Goal: Task Accomplishment & Management: Complete application form

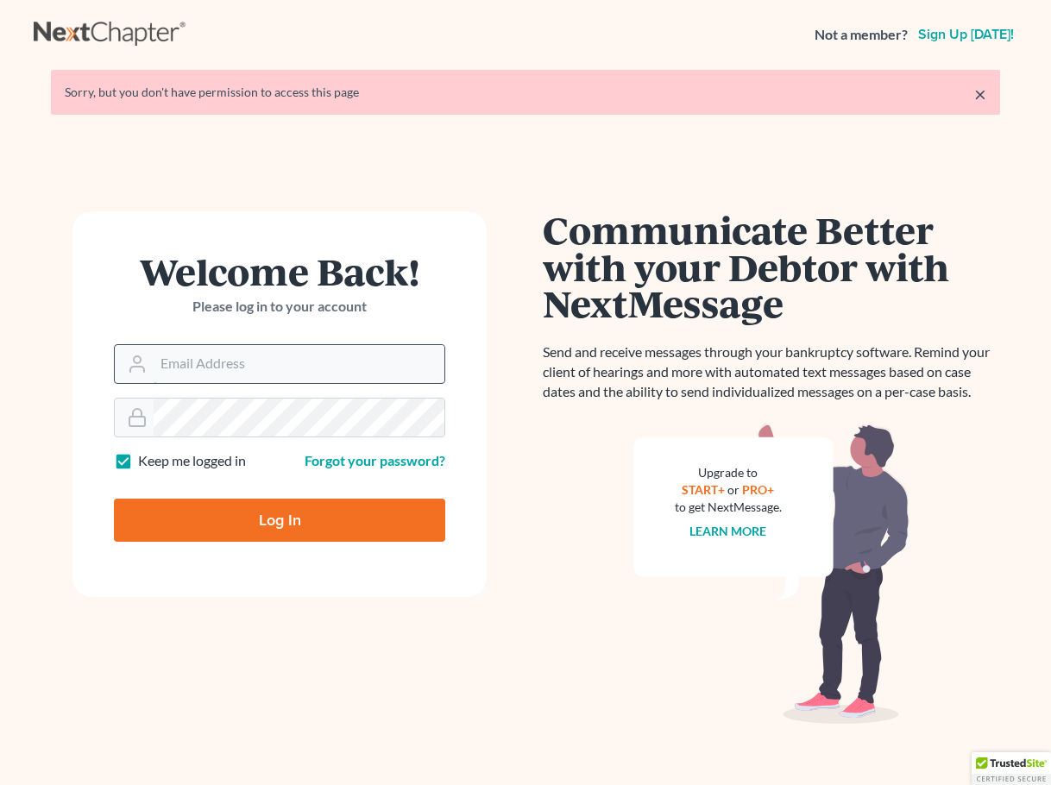
click at [293, 380] on input "Email Address" at bounding box center [299, 364] width 291 height 38
type input "[EMAIL_ADDRESS][DOMAIN_NAME]"
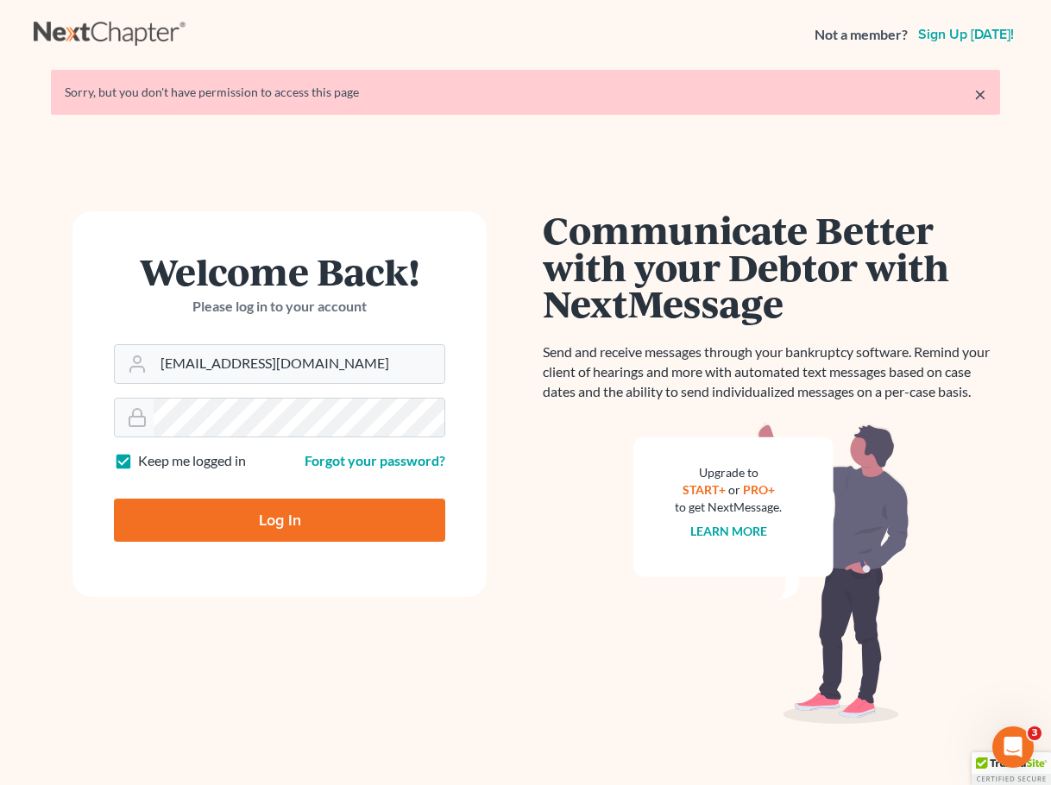
click at [278, 509] on input "Log In" at bounding box center [279, 520] width 331 height 43
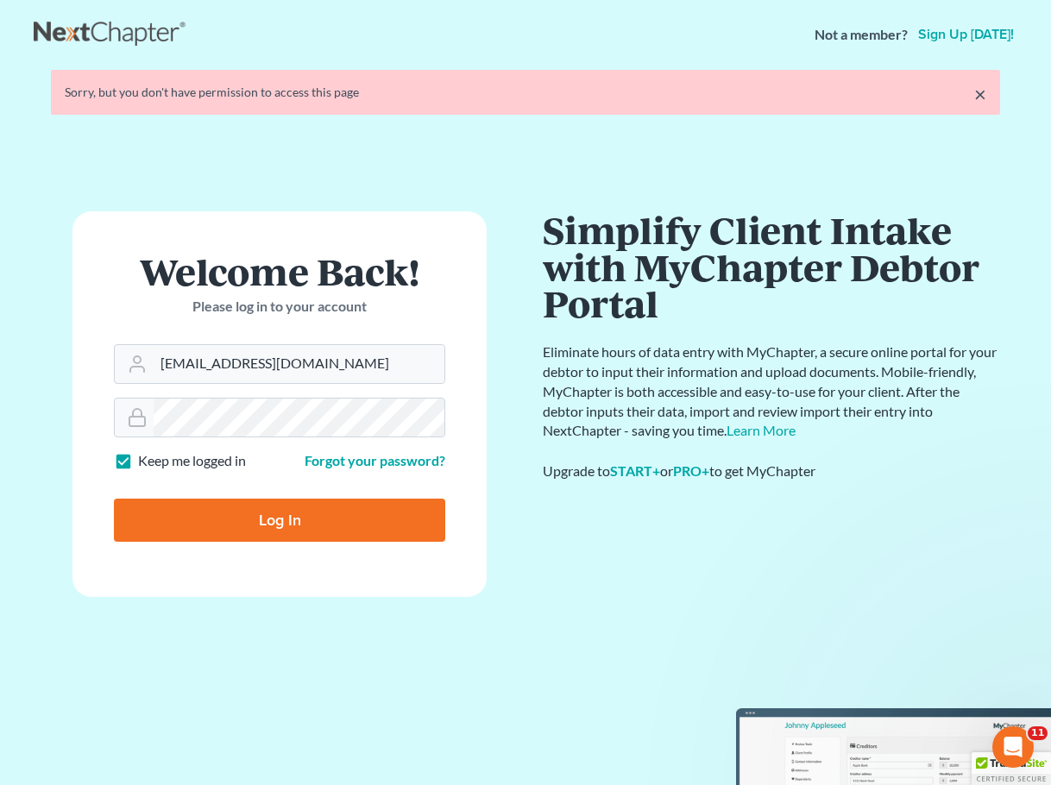
type input "Thinking..."
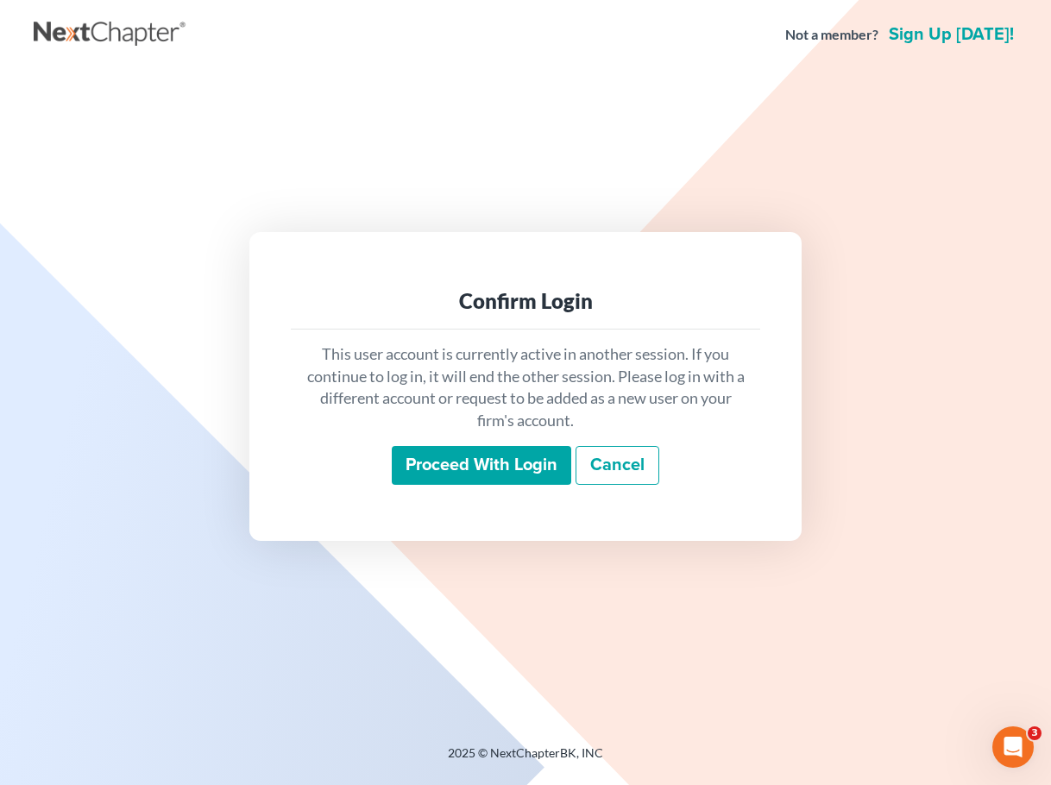
click at [536, 460] on input "Proceed with login" at bounding box center [481, 466] width 179 height 40
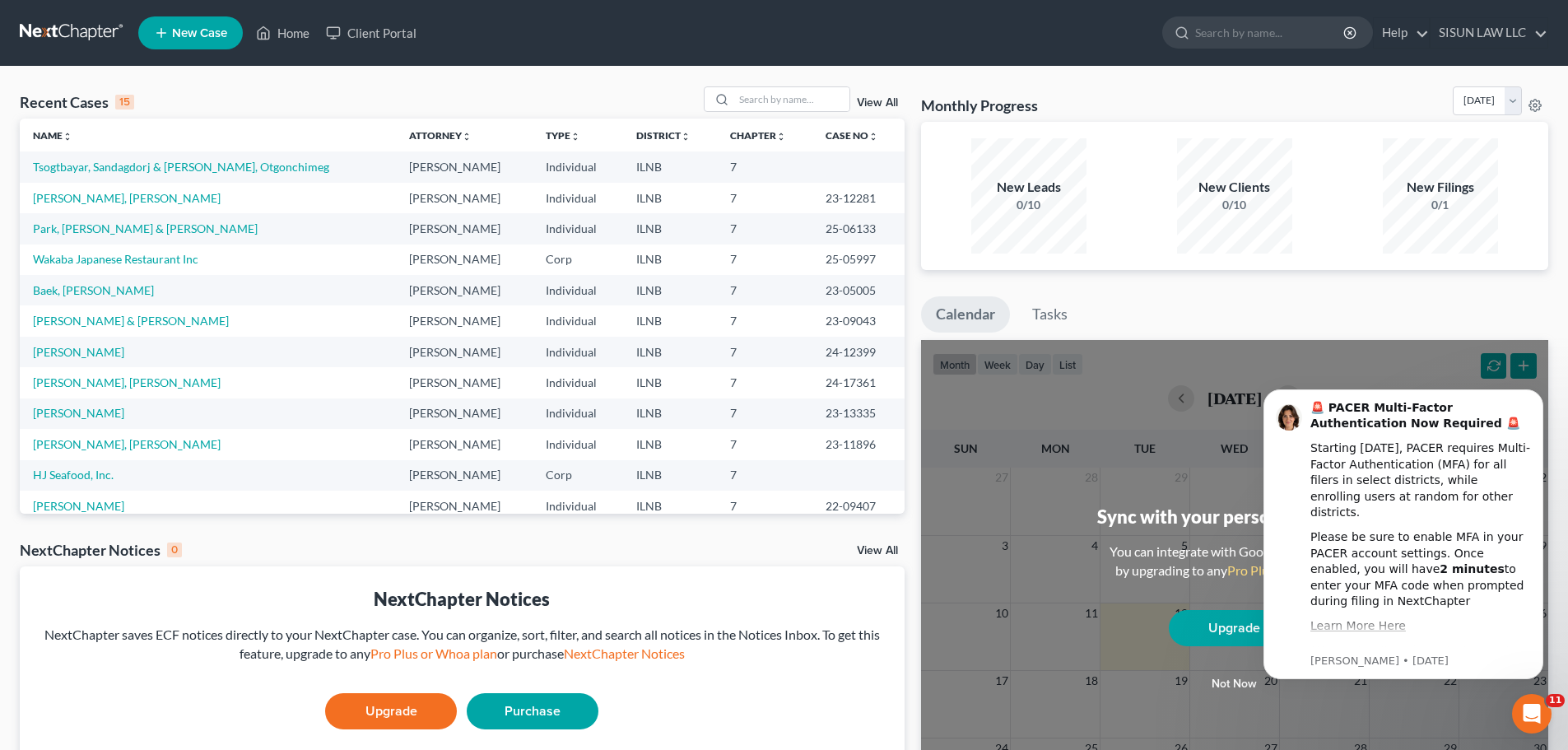
click at [177, 175] on td "Tsogtbayar, Sandagdorj & Luvsan, Otgonchimeg" at bounding box center [208, 167] width 376 height 31
click at [178, 166] on link "Tsogtbayar, Sandagdorj & Luvsan, Otgonchimeg" at bounding box center [181, 166] width 297 height 14
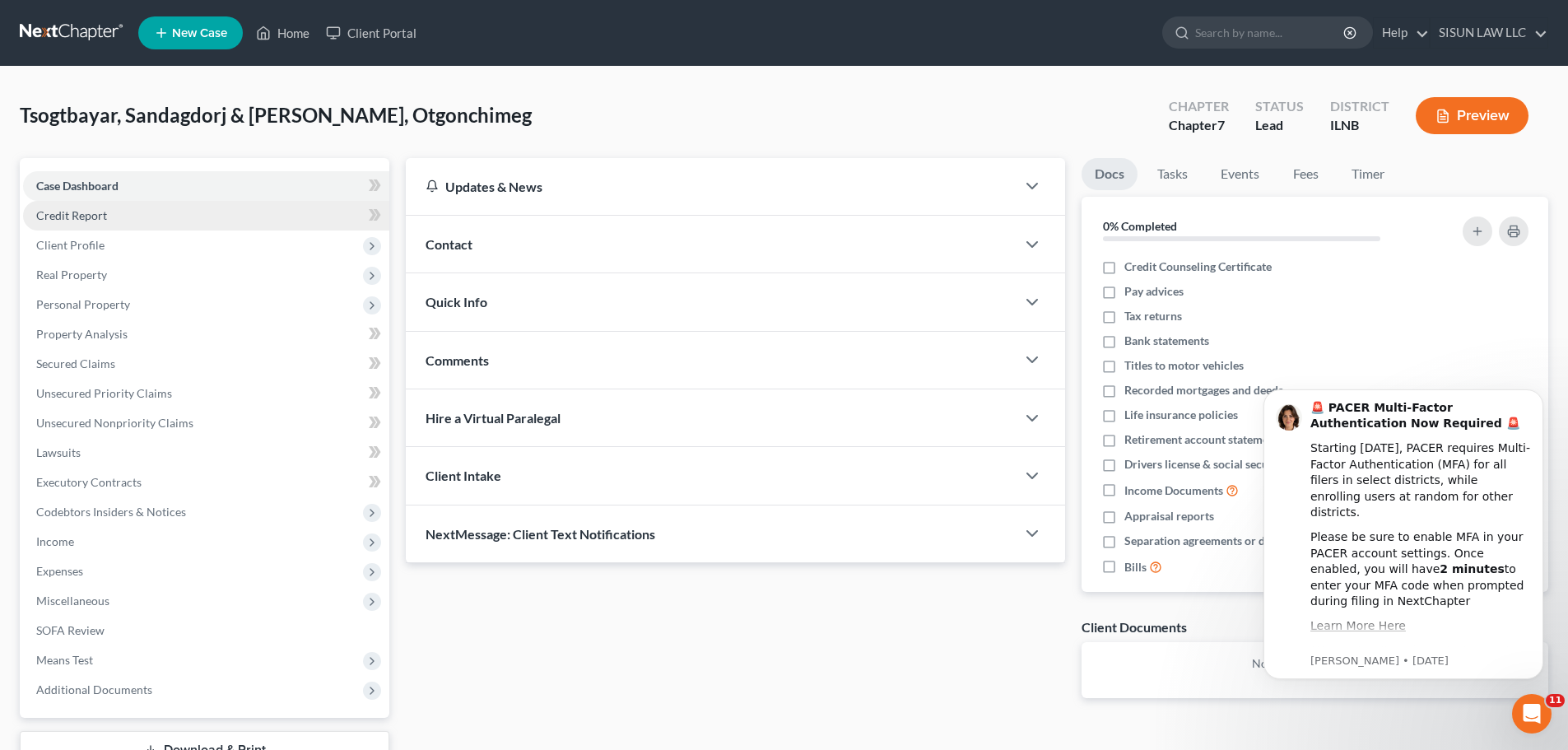
click at [155, 207] on link "Credit Report" at bounding box center [206, 216] width 366 height 30
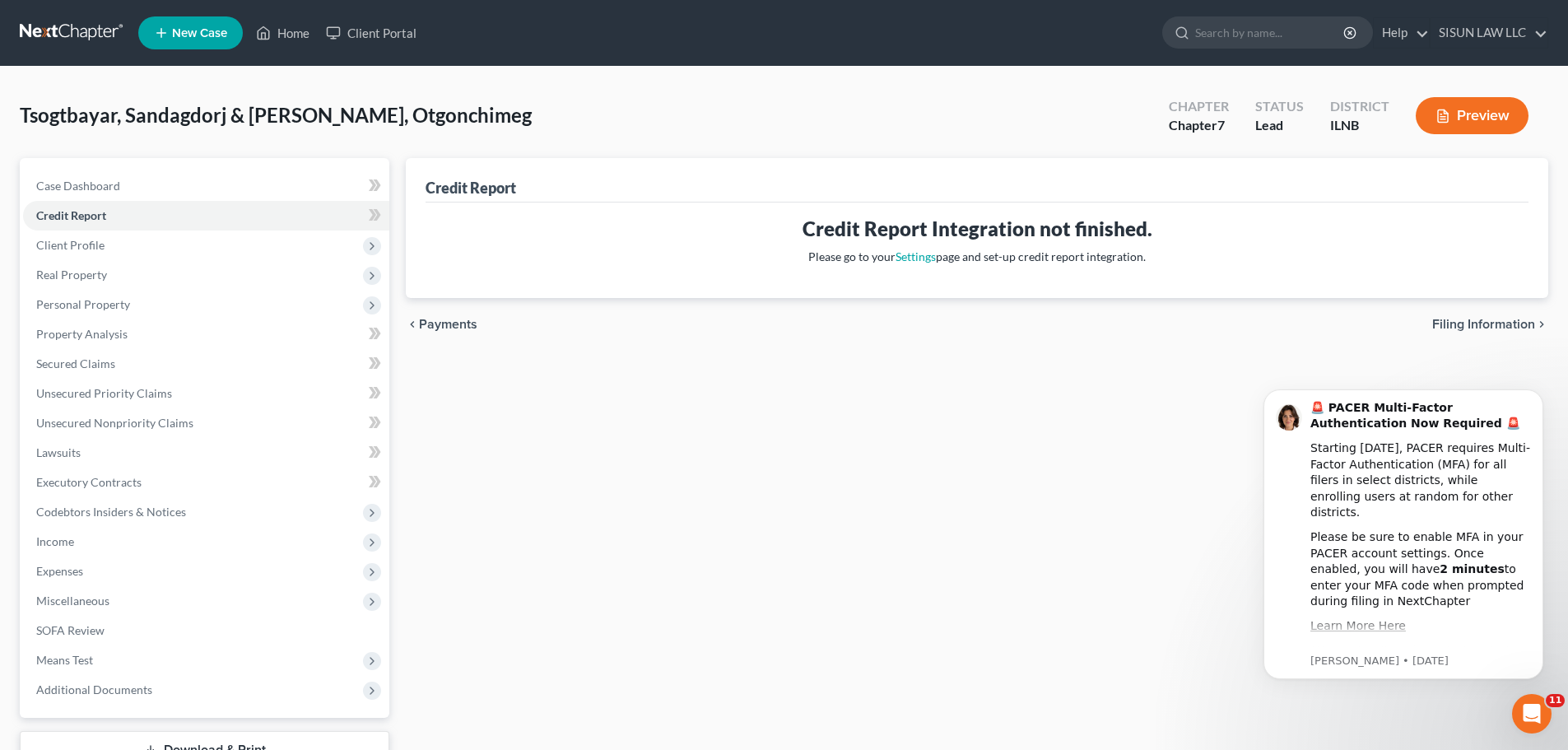
click at [1000, 581] on div "Credit Report Credit Report Integration not finished. Please go to your Setting…" at bounding box center [977, 486] width 1159 height 655
click at [179, 248] on span "Client Profile" at bounding box center [206, 245] width 366 height 30
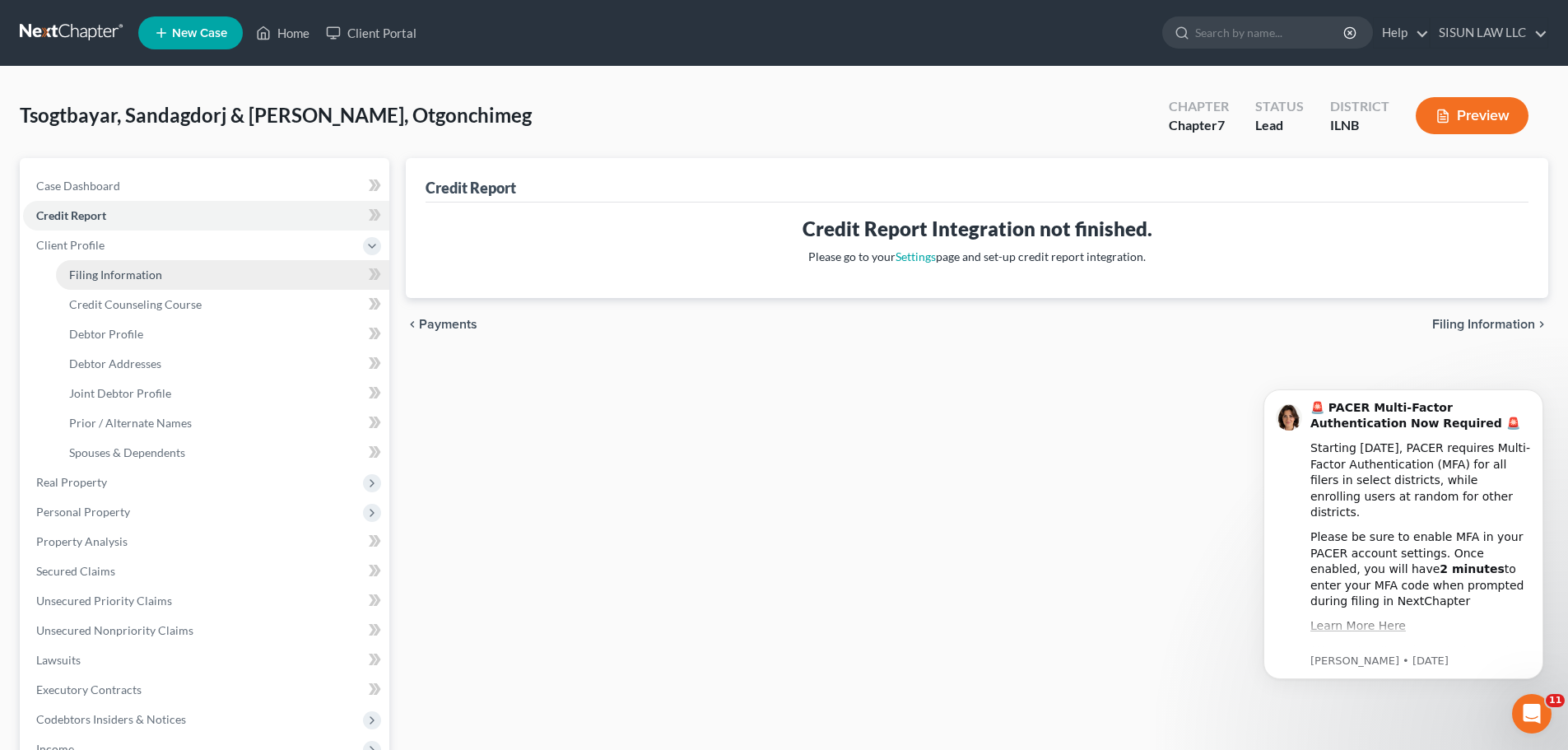
click at [129, 282] on link "Filing Information" at bounding box center [223, 275] width 334 height 30
select select "1"
select select "0"
select select "14"
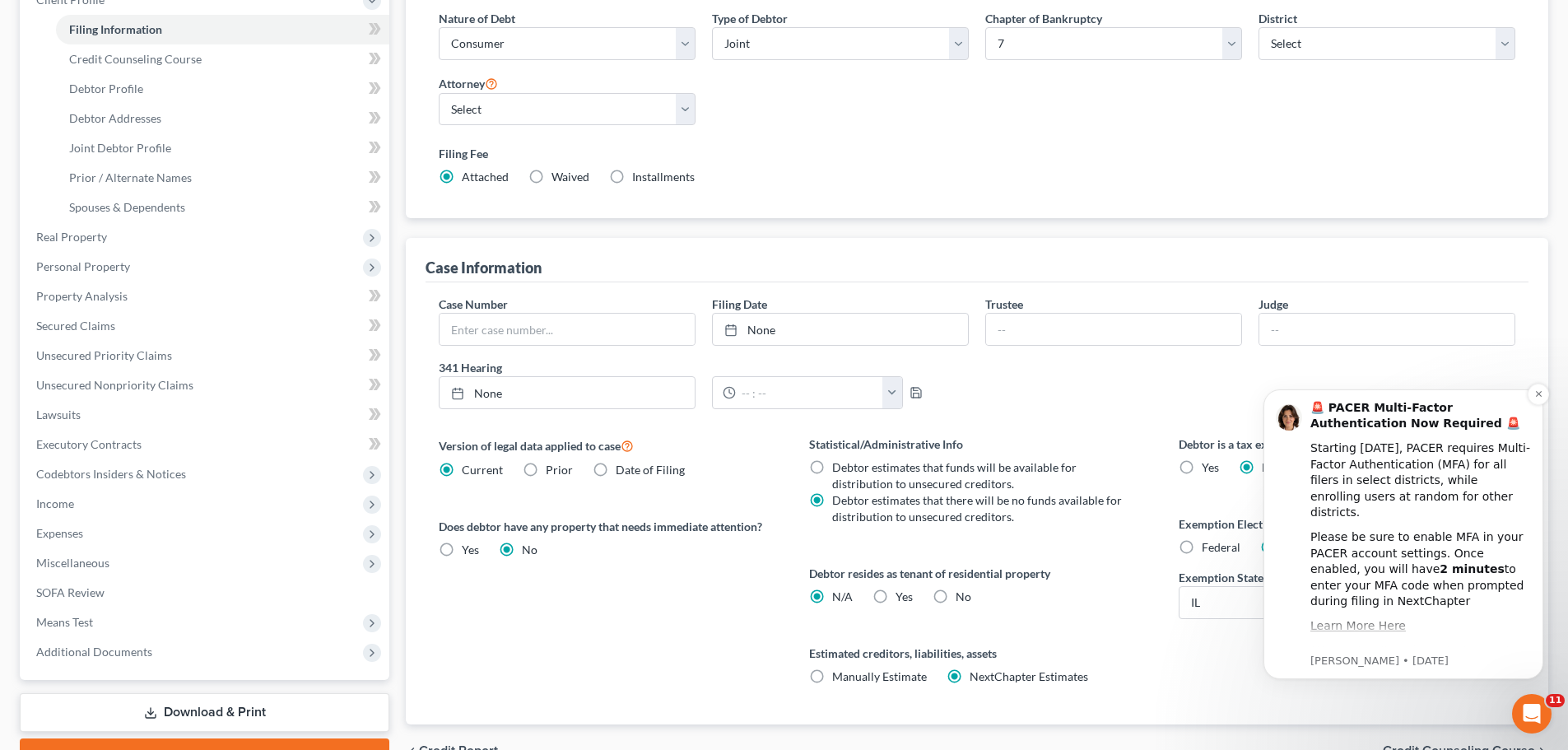
scroll to position [247, 0]
click at [1001, 393] on icon "Dismiss notification" at bounding box center [1538, 393] width 9 height 9
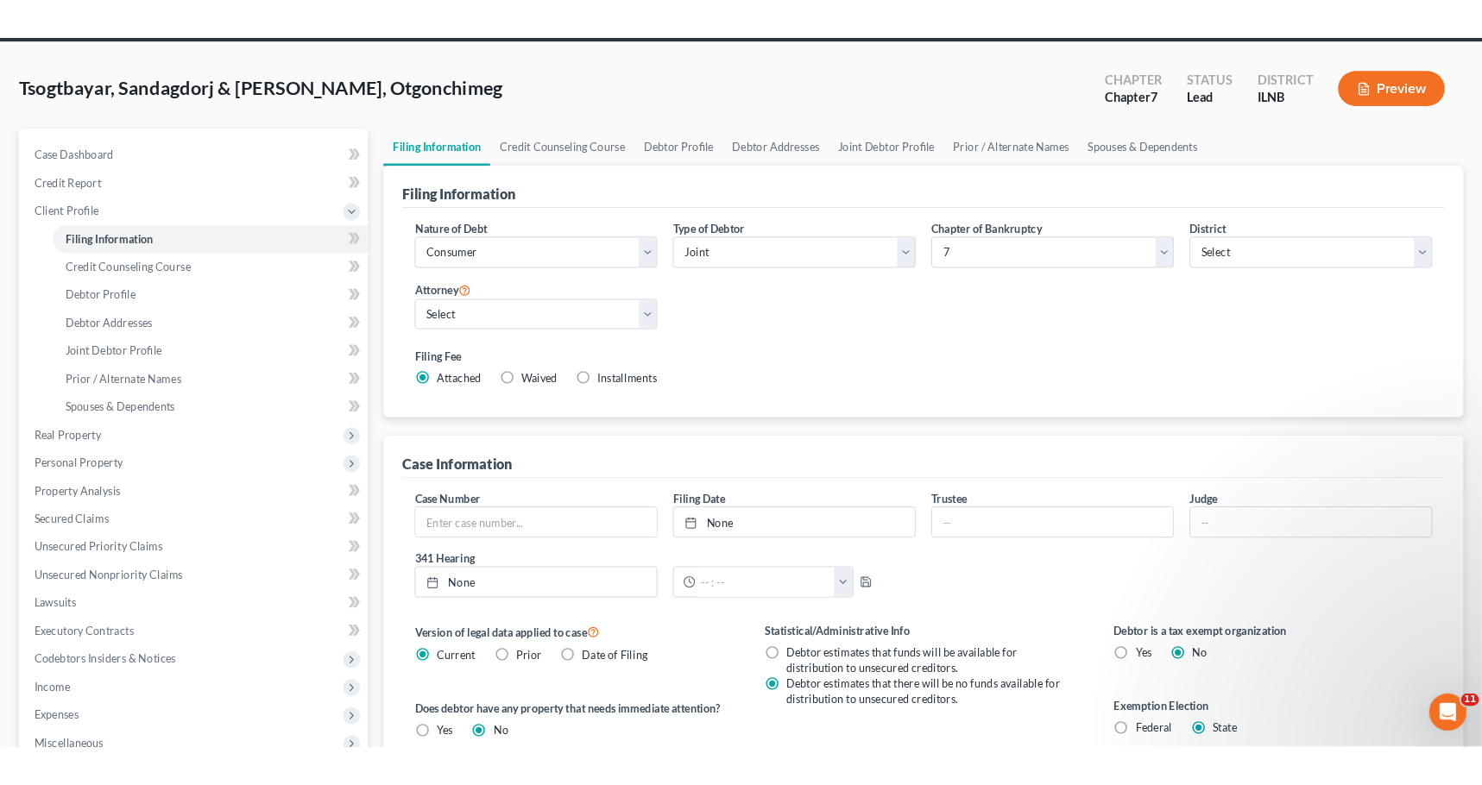
scroll to position [6, 0]
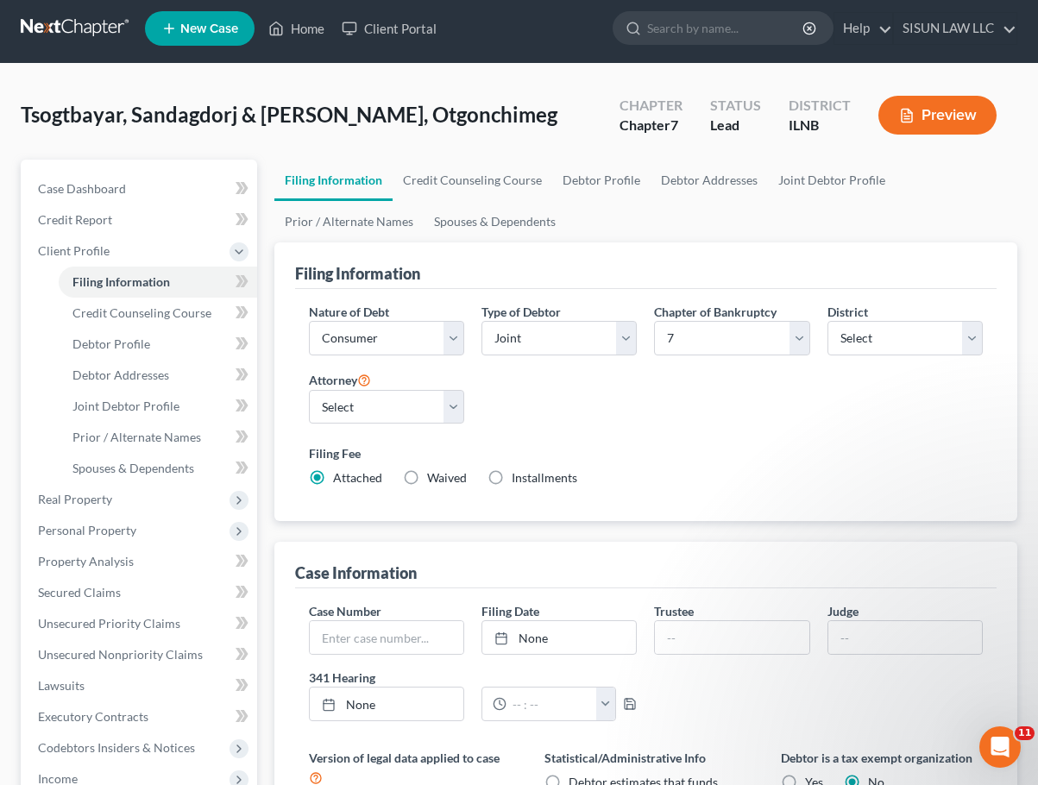
click at [882, 398] on div "Nature of Debt Select Business Consumer Other Nature of Business Select Clearin…" at bounding box center [645, 402] width 691 height 198
click at [531, 713] on input "text" at bounding box center [552, 704] width 90 height 33
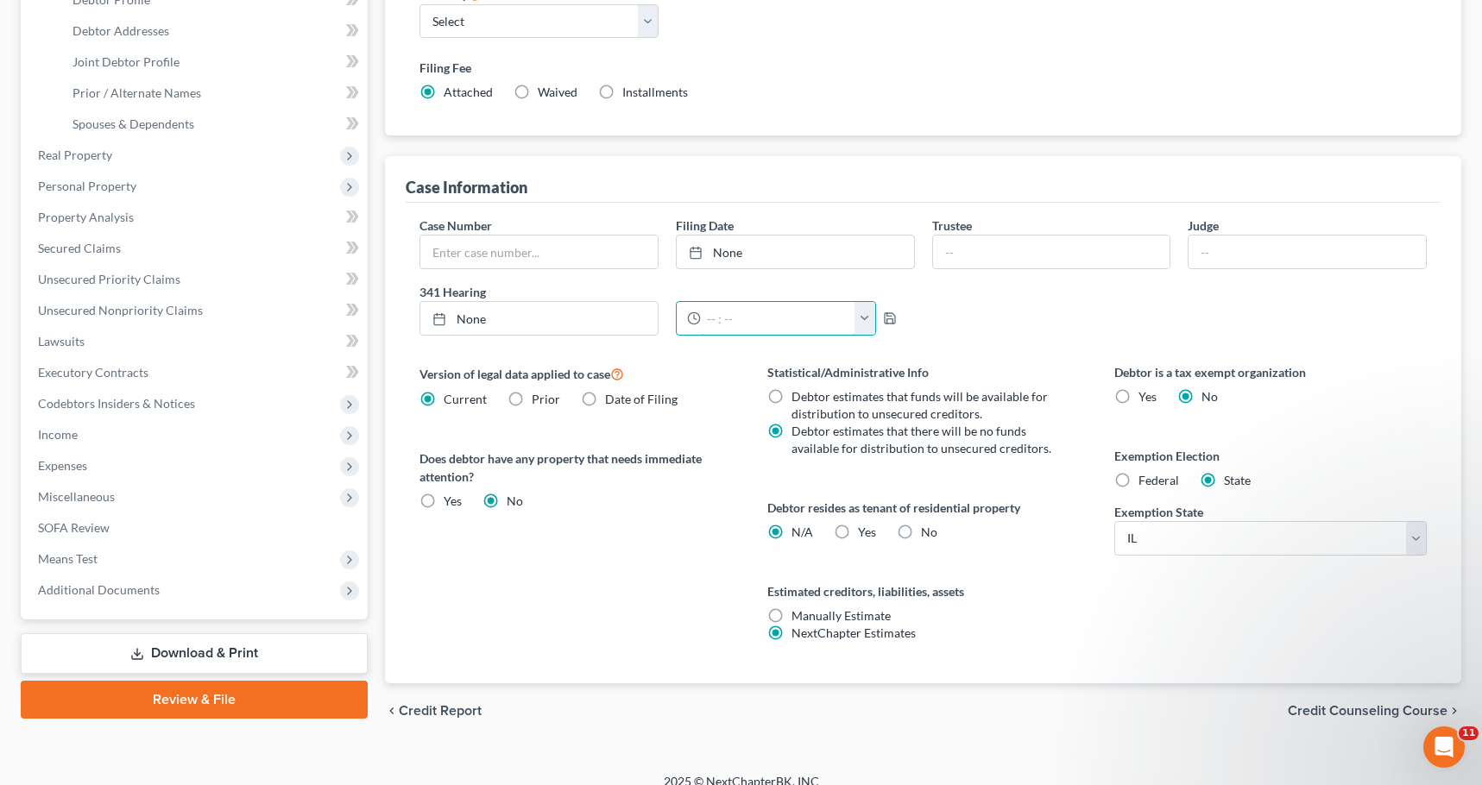
scroll to position [351, 0]
click at [968, 379] on label "Statistical/Administrative Info" at bounding box center [923, 371] width 312 height 18
click at [1050, 545] on select "State AL AK AR AZ CA CO CT DE DC FL GA GU HI ID IL IN IA KS KY LA ME MD MA MI M…" at bounding box center [1270, 537] width 312 height 35
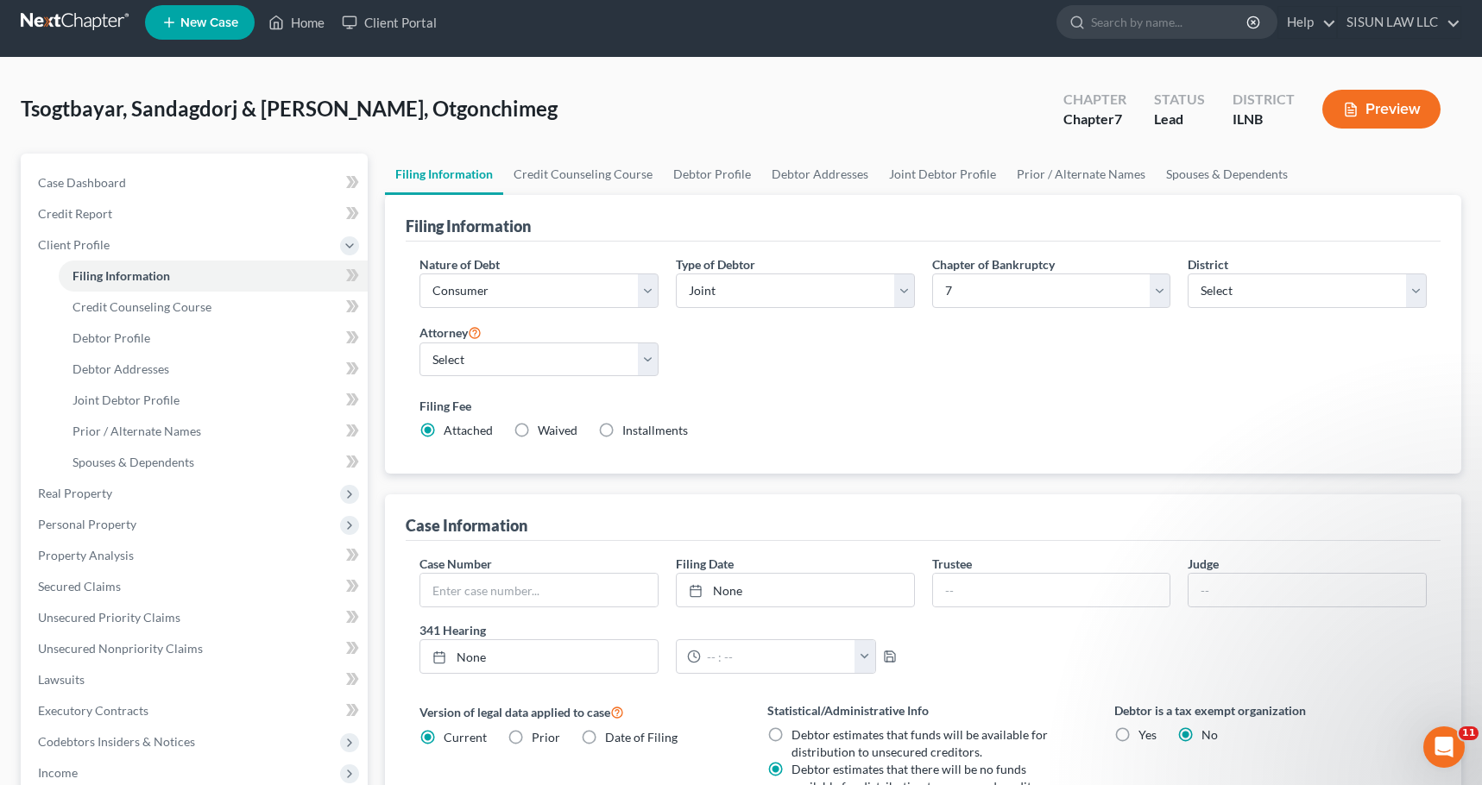
scroll to position [0, 0]
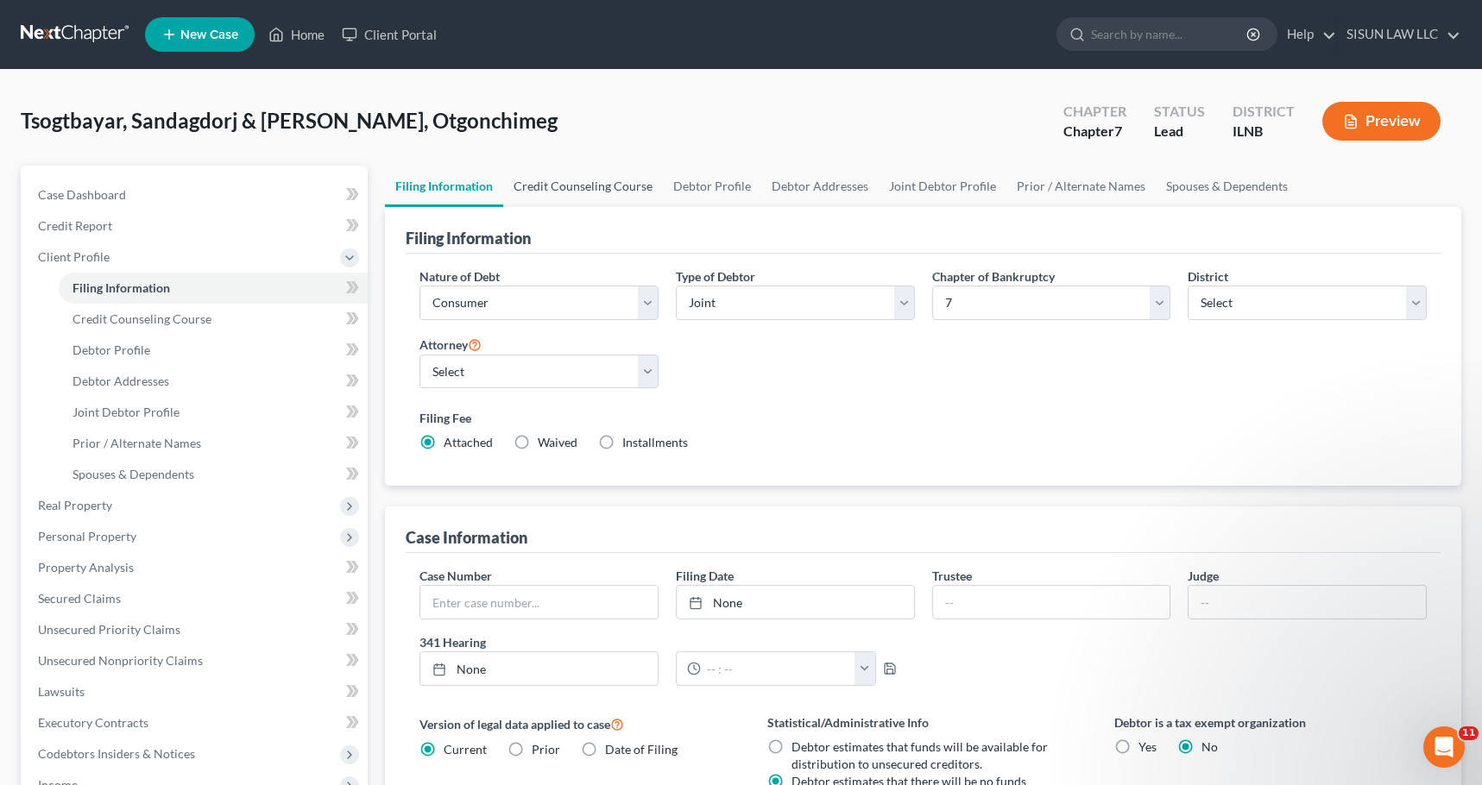
click at [611, 178] on link "Credit Counseling Course" at bounding box center [583, 186] width 160 height 41
